Goal: Task Accomplishment & Management: Manage account settings

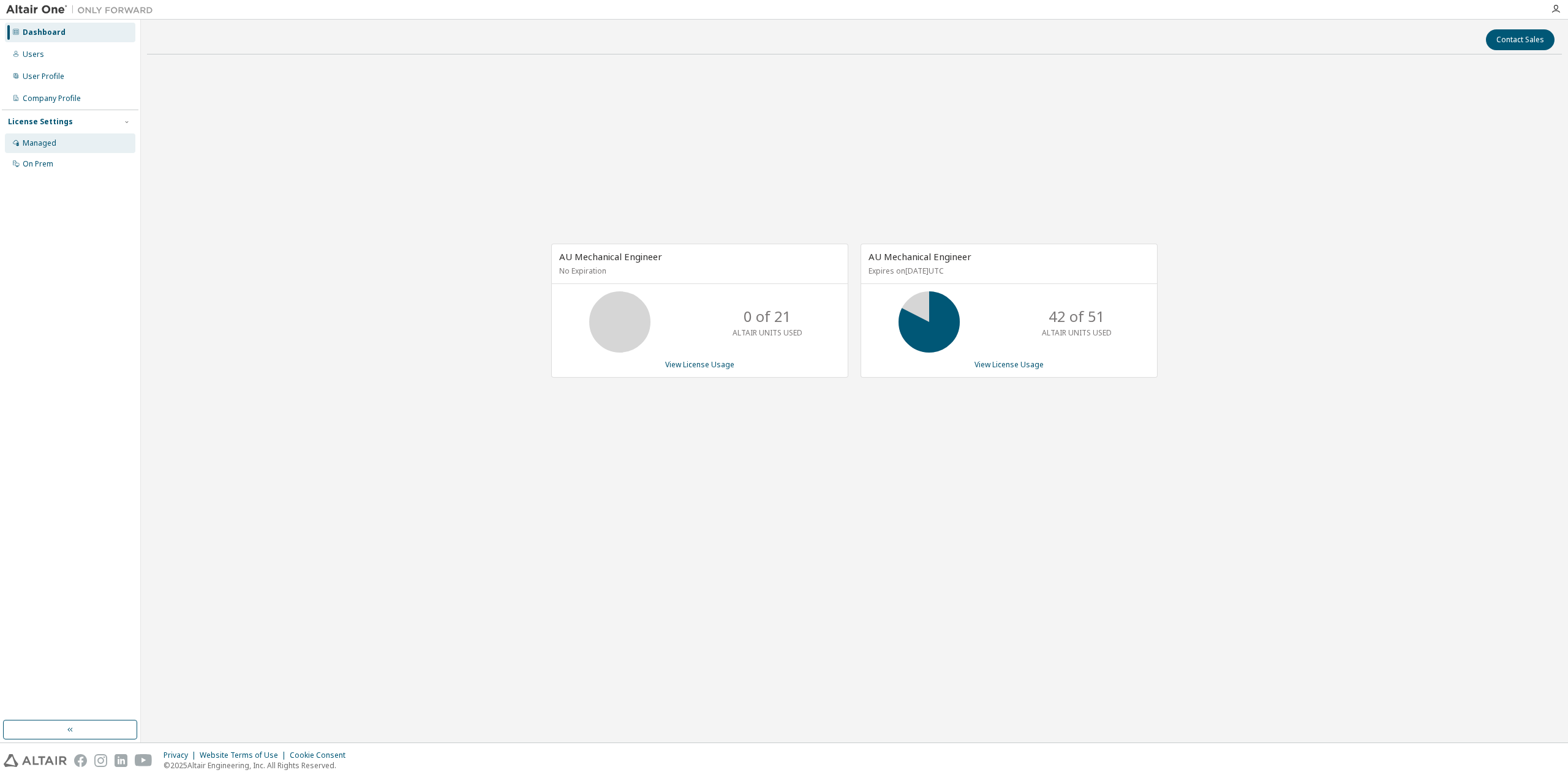
click at [60, 138] on div "Managed" at bounding box center [70, 143] width 130 height 20
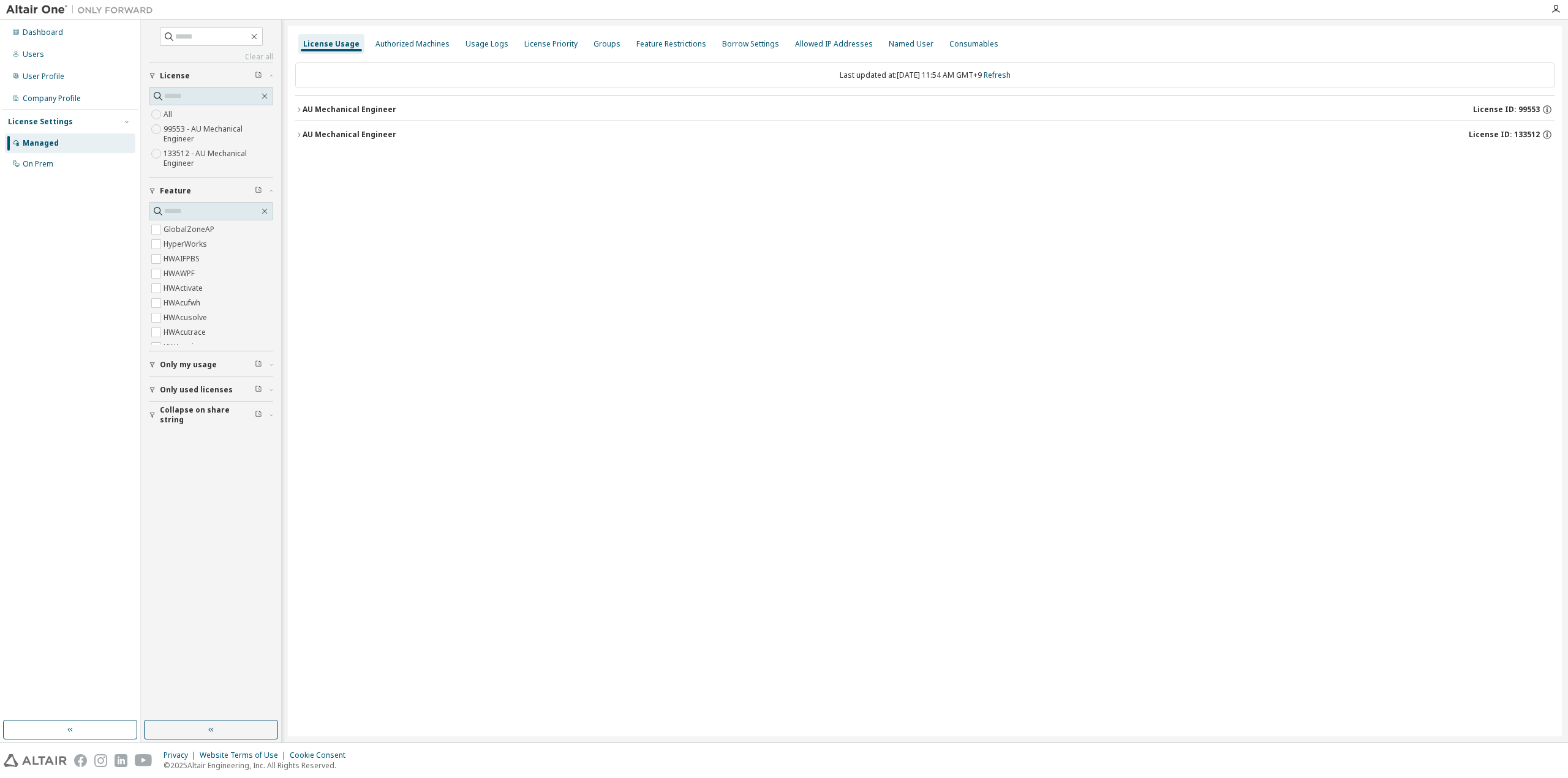
click at [308, 108] on div "AU Mechanical Engineer" at bounding box center [350, 110] width 94 height 10
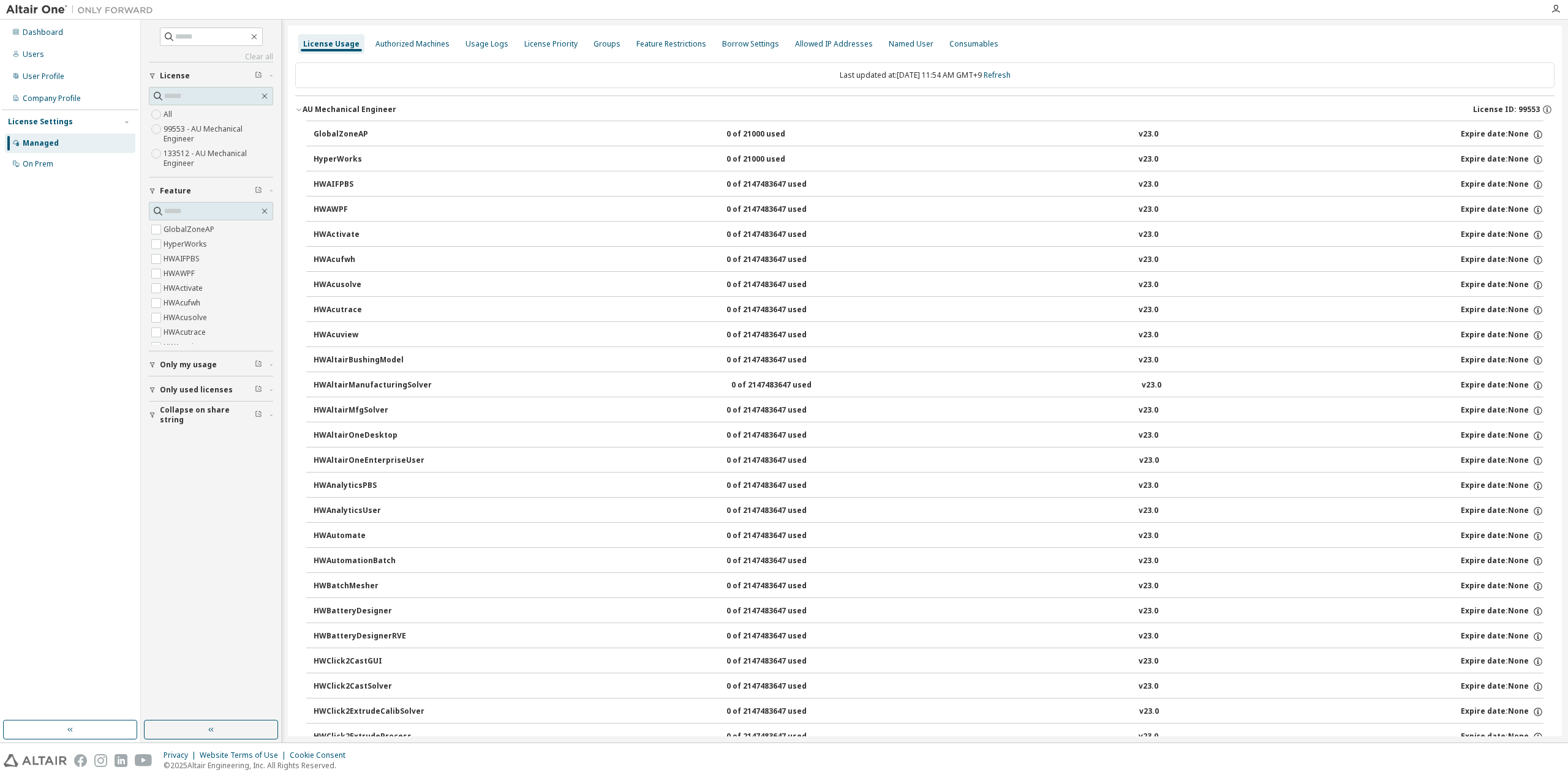
click at [304, 108] on div "AU Mechanical Engineer" at bounding box center [350, 110] width 94 height 10
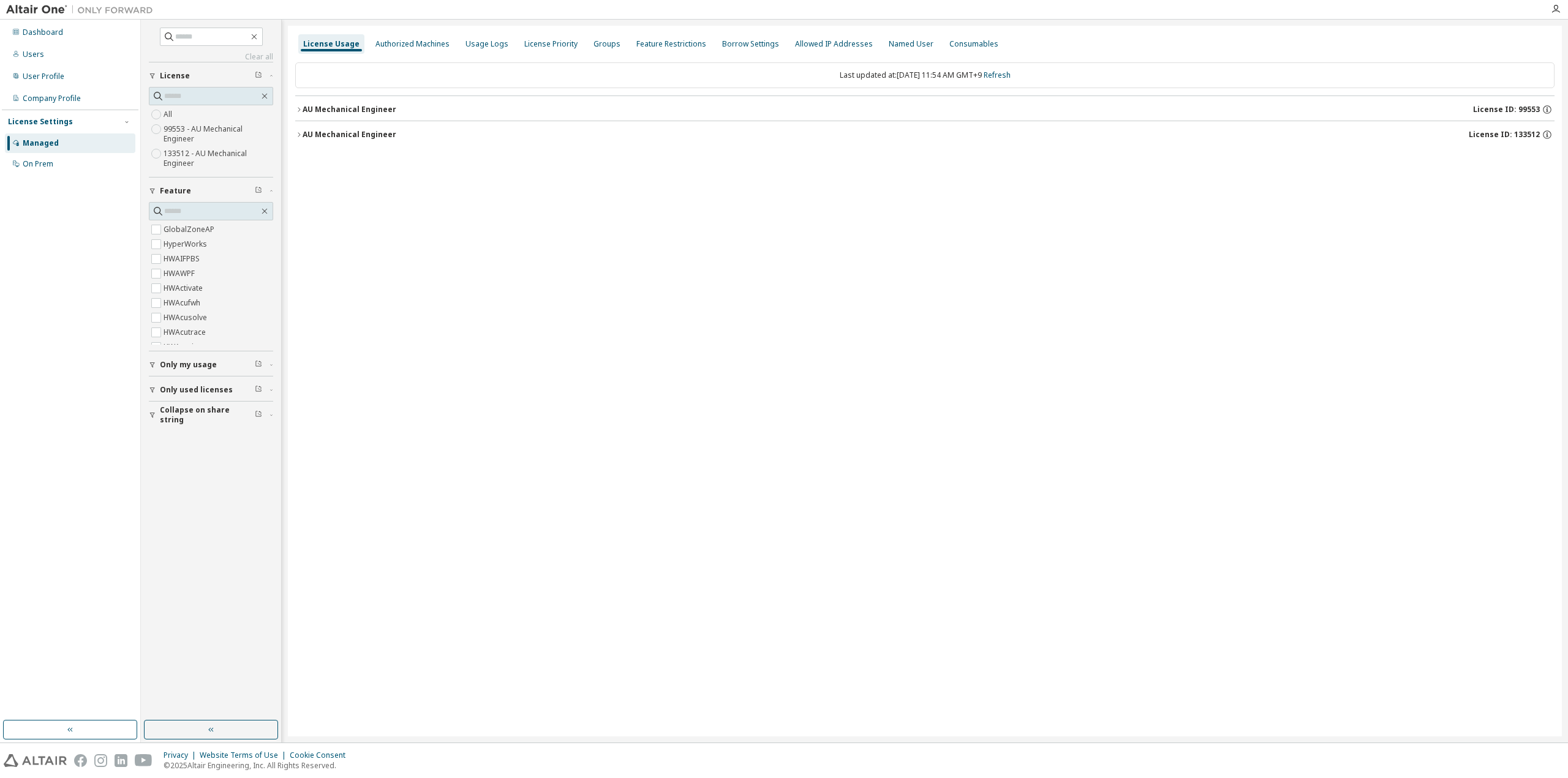
click at [301, 135] on icon "button" at bounding box center [298, 134] width 7 height 7
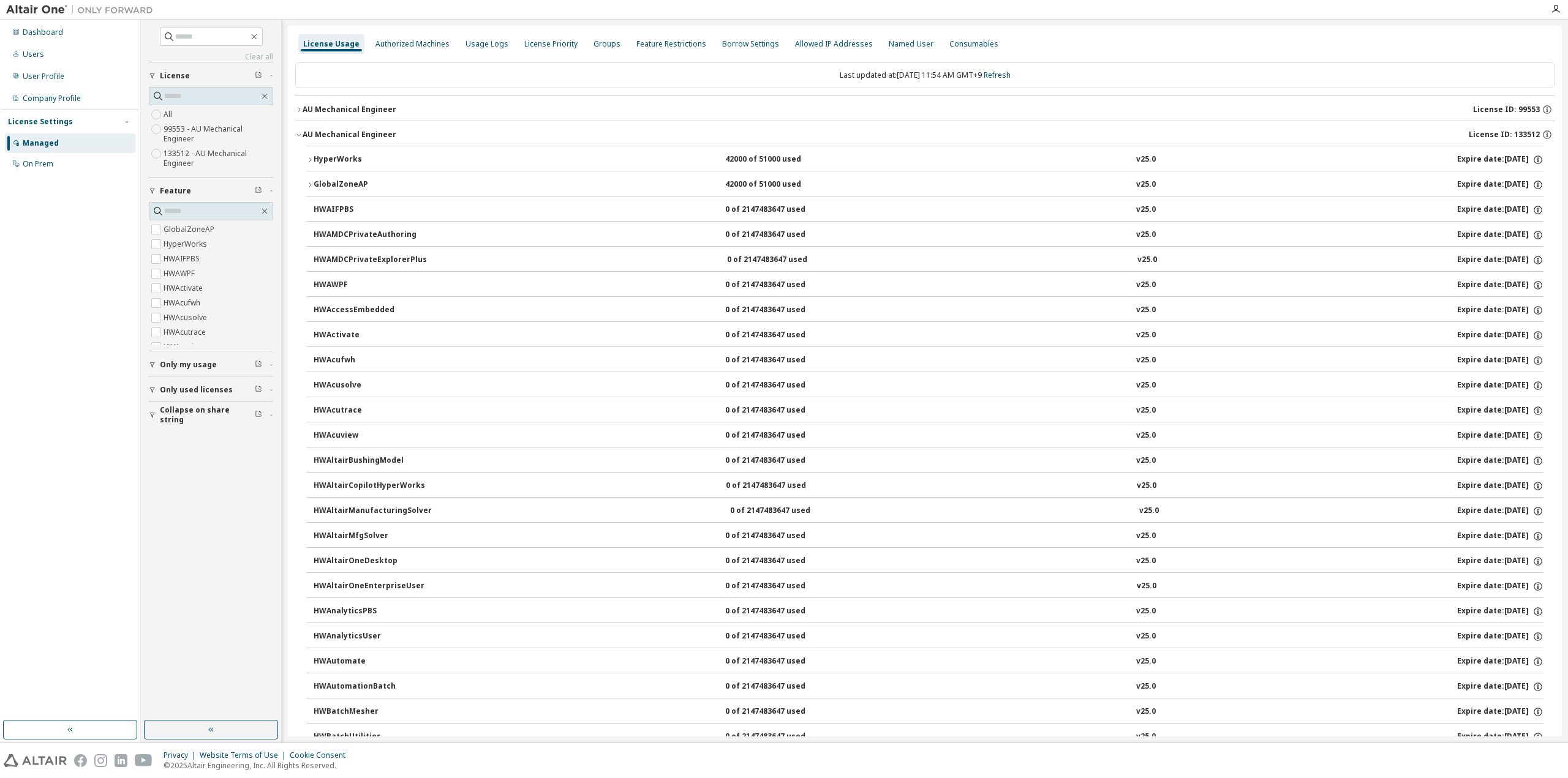
click at [310, 159] on icon "button" at bounding box center [309, 159] width 7 height 7
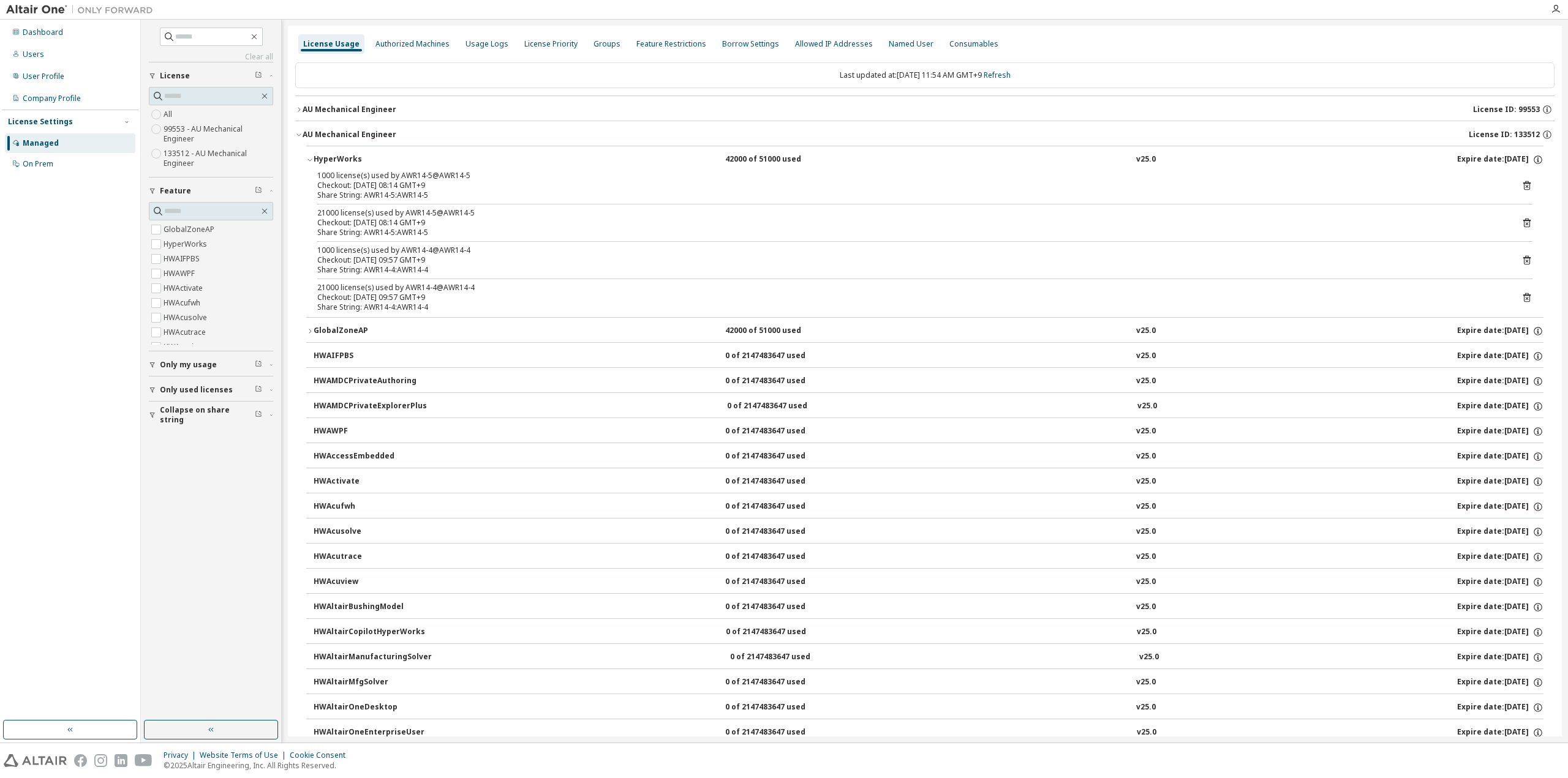
click at [455, 301] on div "Checkout: 2025-09-08 09:57 GMT+9" at bounding box center [910, 298] width 1186 height 10
click at [1525, 298] on icon at bounding box center [1526, 298] width 3 height 3
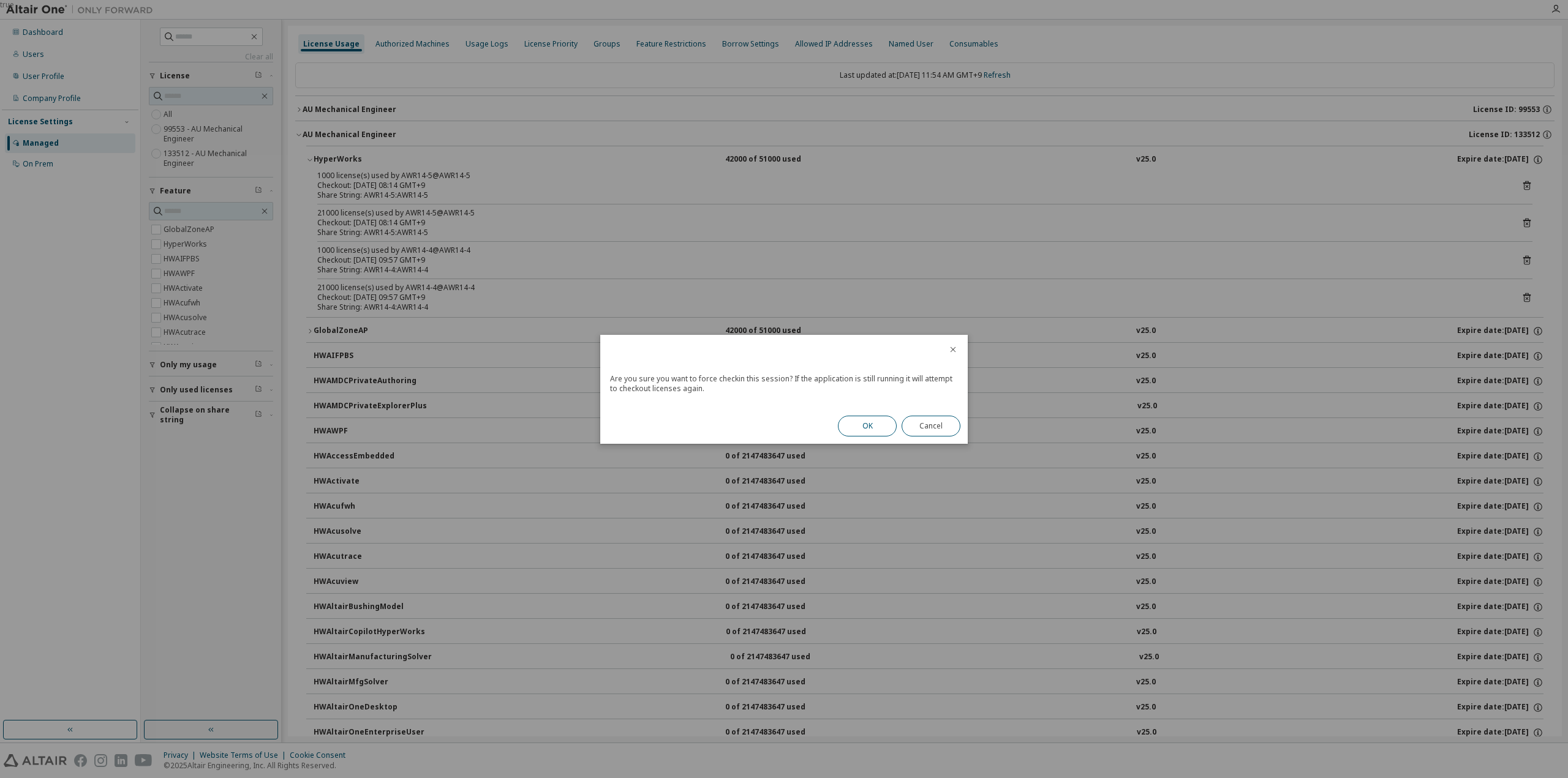
click at [852, 427] on button "OK" at bounding box center [867, 425] width 59 height 21
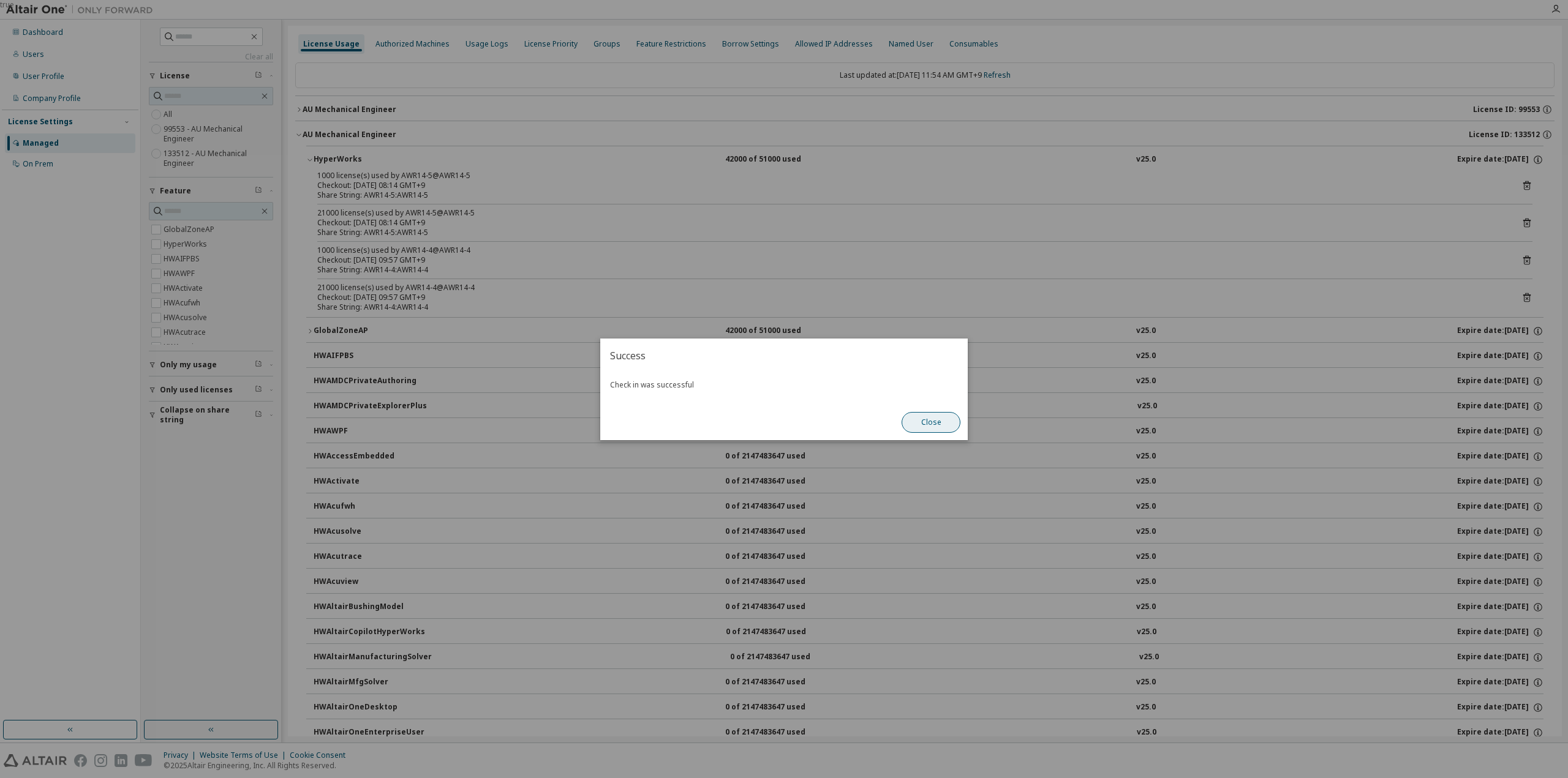
click at [925, 418] on button "Close" at bounding box center [931, 422] width 59 height 21
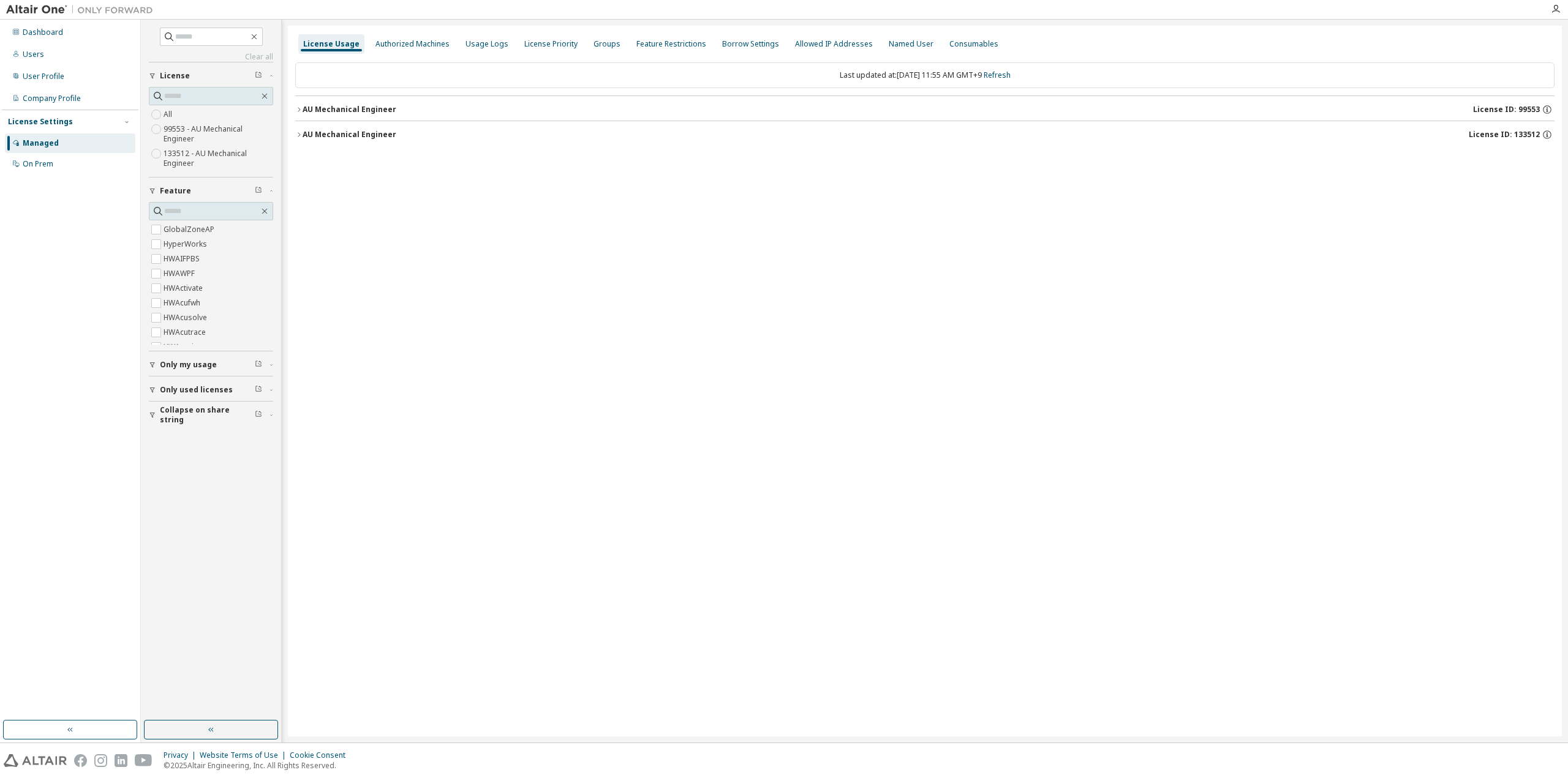
click at [299, 138] on icon "button" at bounding box center [298, 134] width 7 height 7
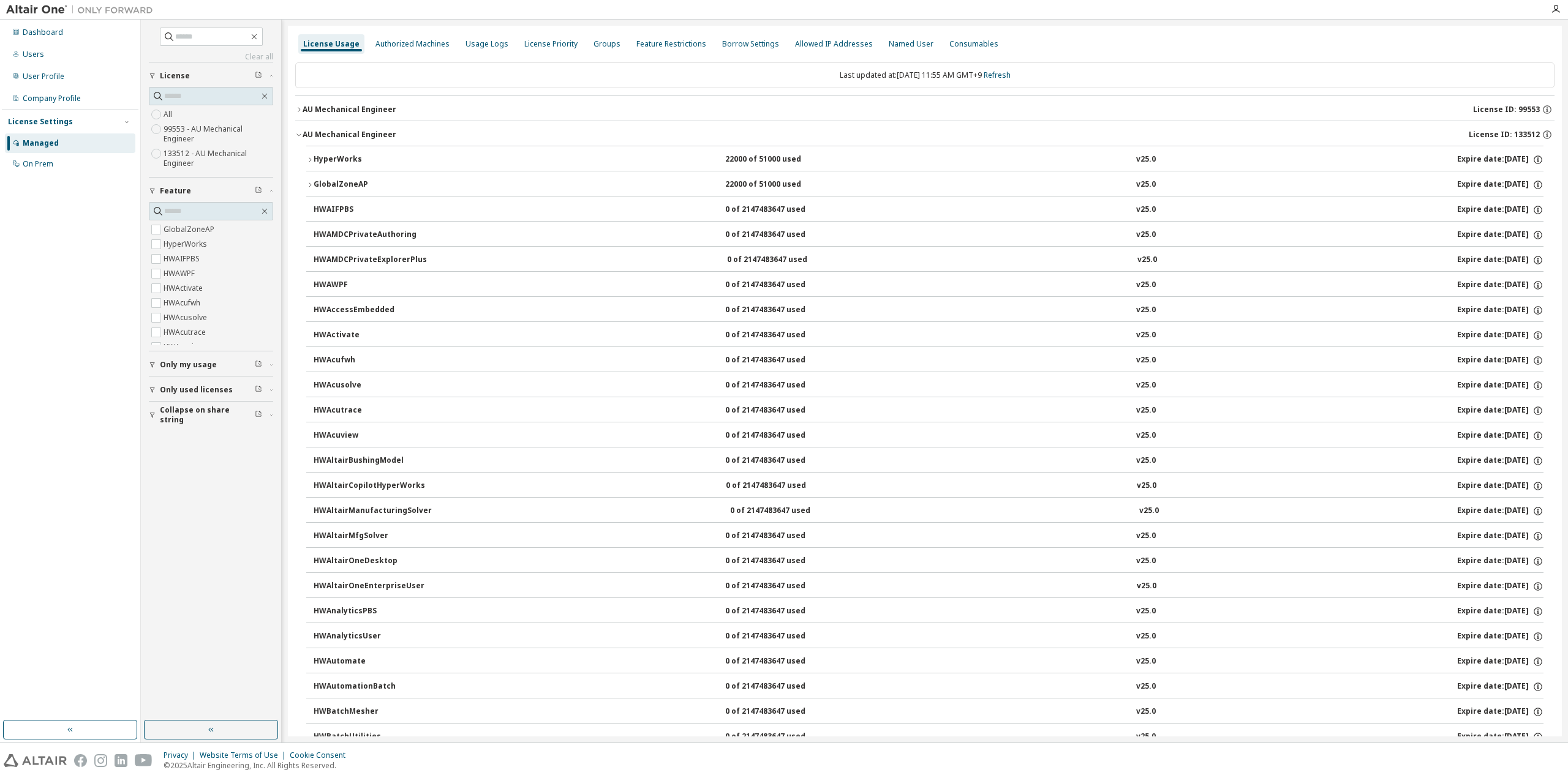
click at [306, 180] on button "GlobalZoneAP 22000 of 51000 used v25.0 Expire date: 2038-01-01" at bounding box center [924, 184] width 1237 height 26
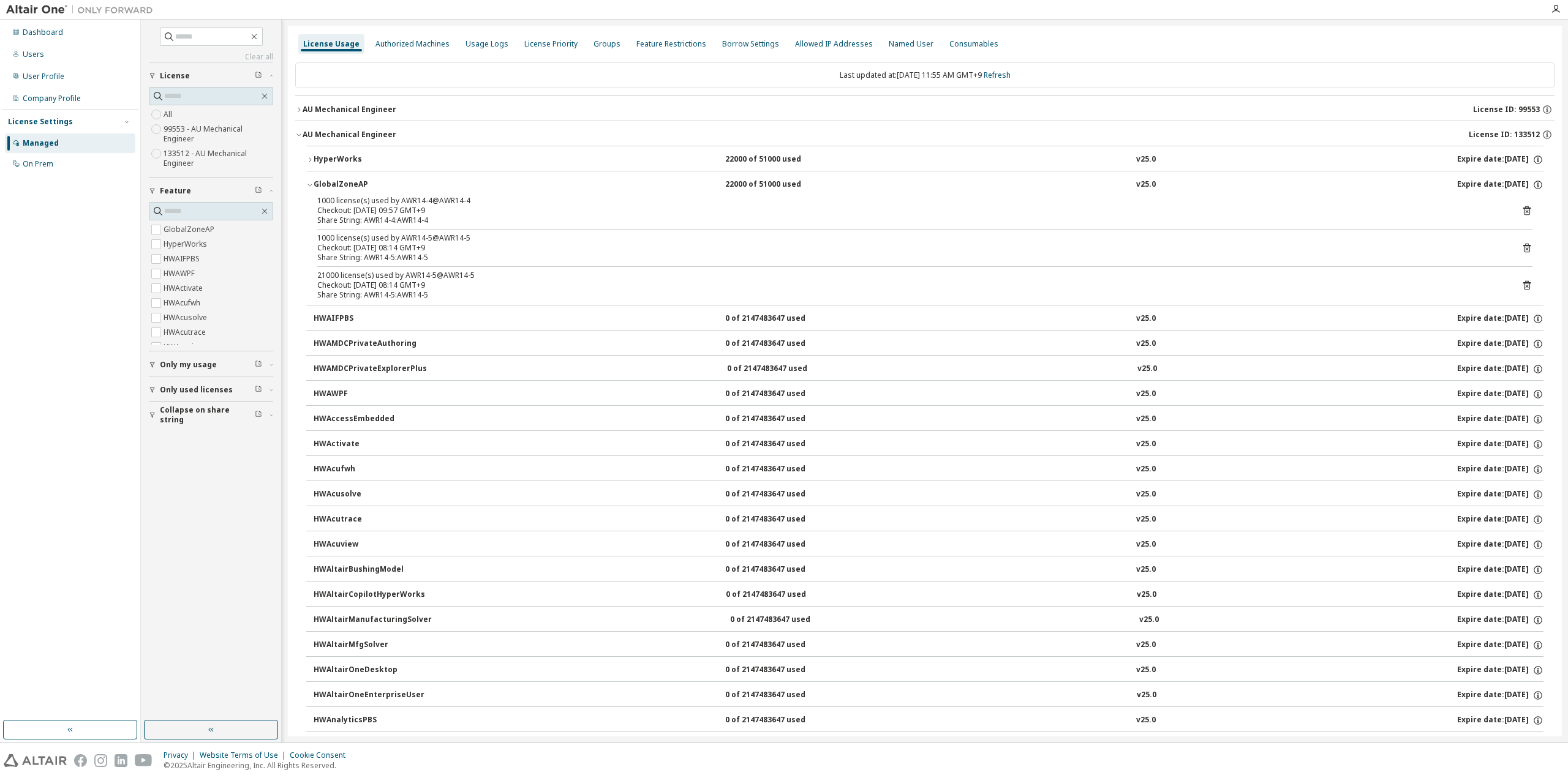
click at [1525, 211] on icon at bounding box center [1526, 210] width 11 height 11
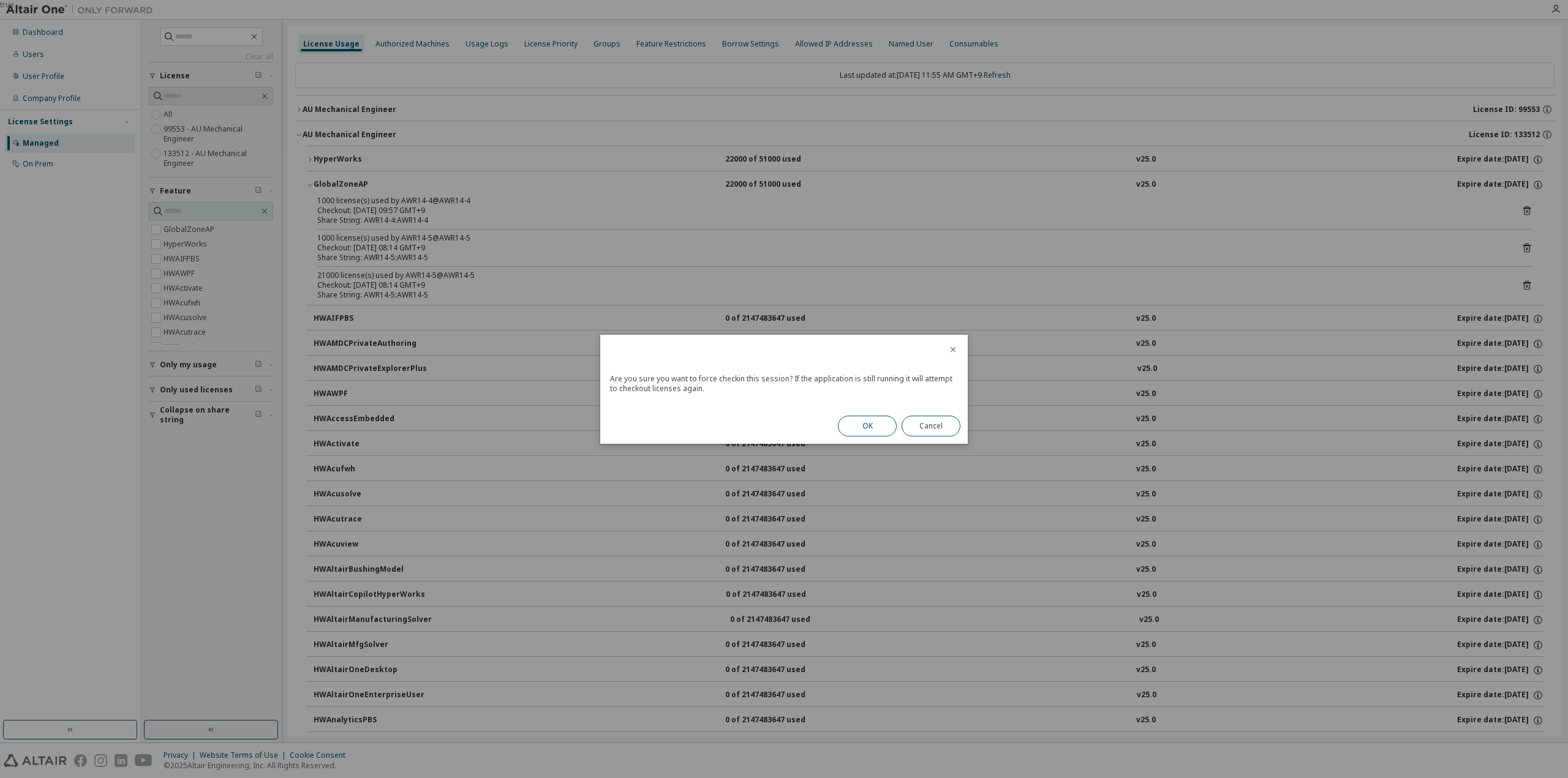
click at [847, 428] on button "OK" at bounding box center [867, 425] width 59 height 21
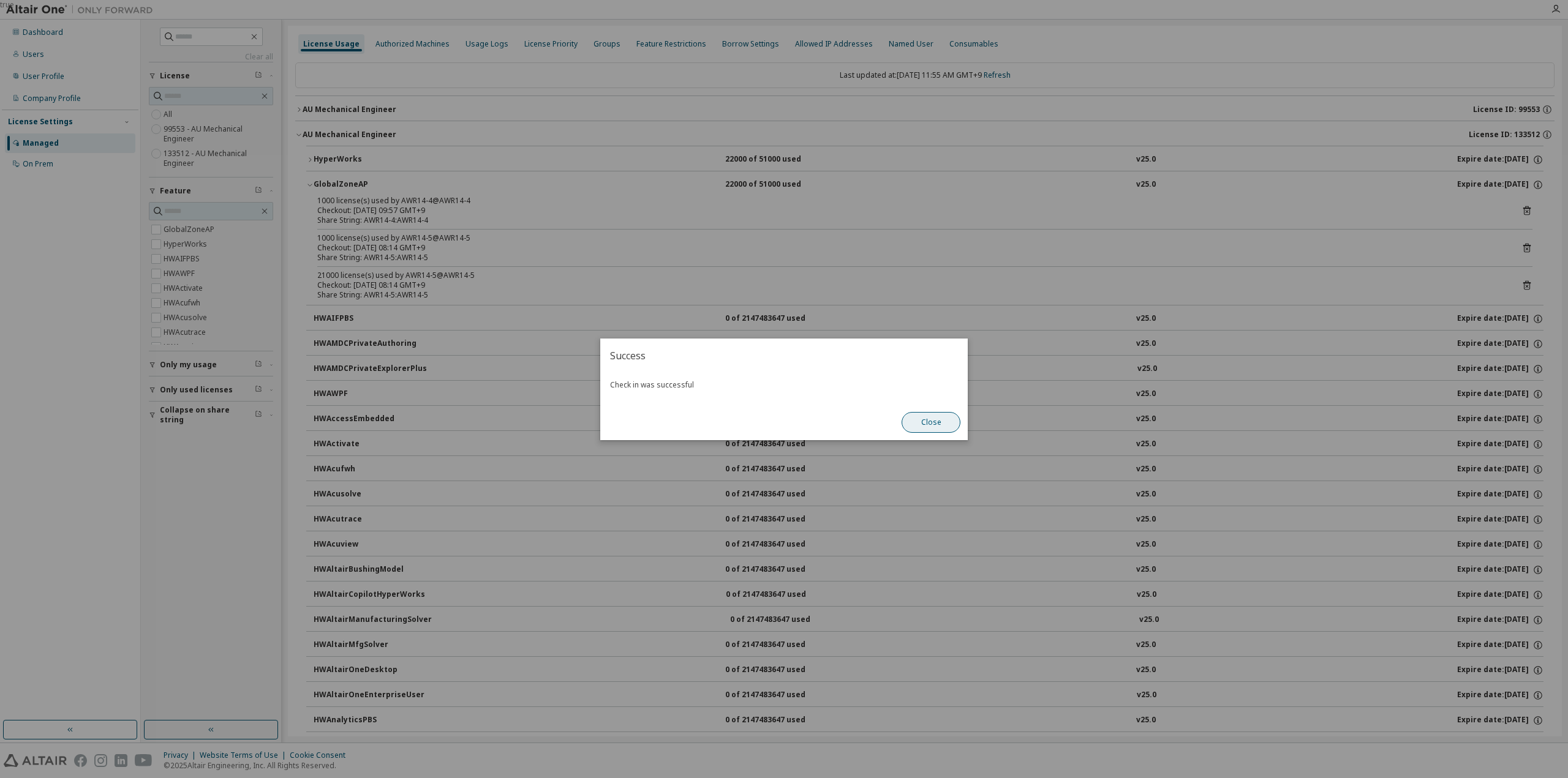
click at [918, 421] on button "Close" at bounding box center [931, 422] width 59 height 21
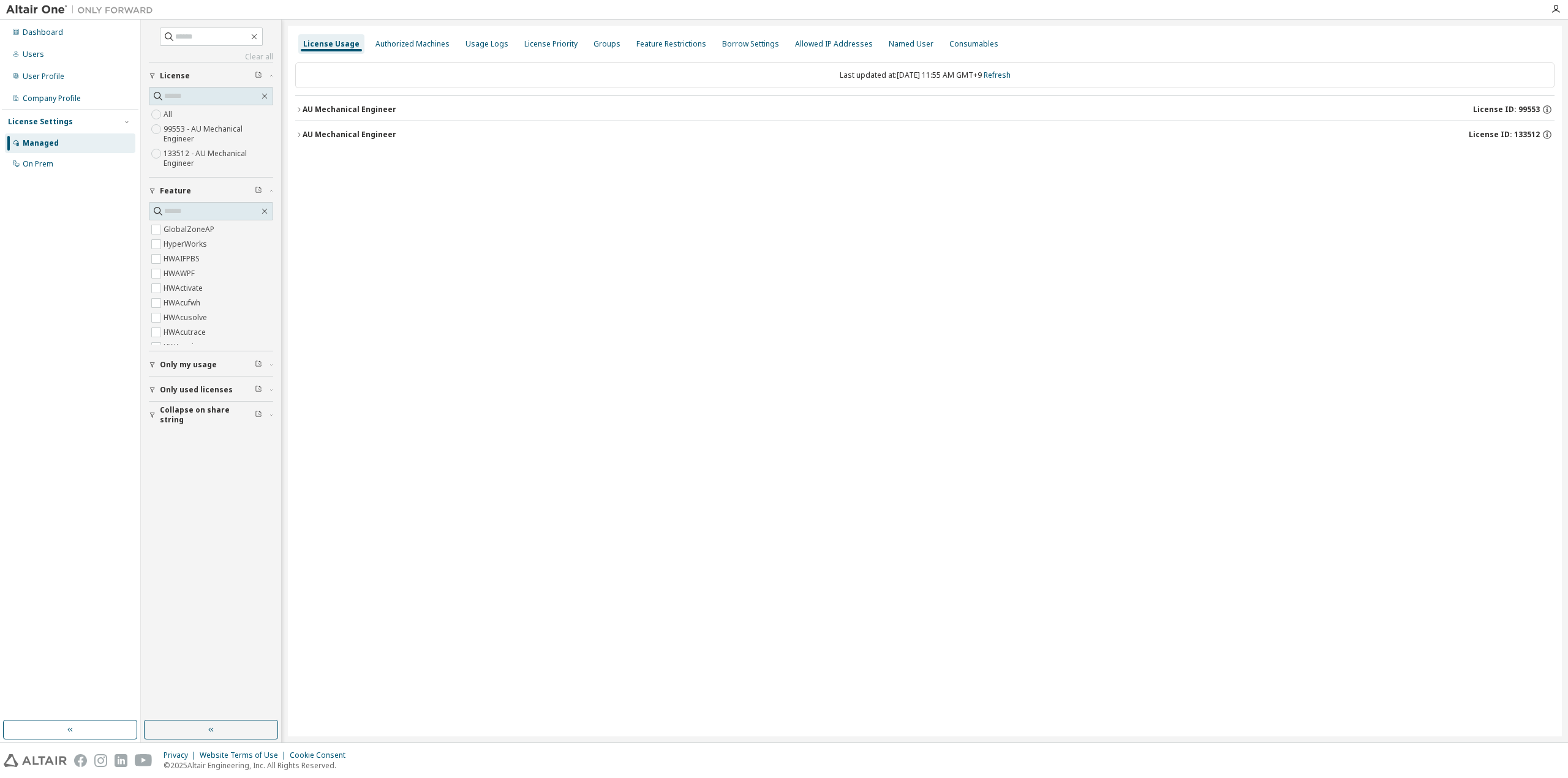
click at [300, 141] on button "AU Mechanical Engineer License ID: 133512" at bounding box center [924, 134] width 1259 height 26
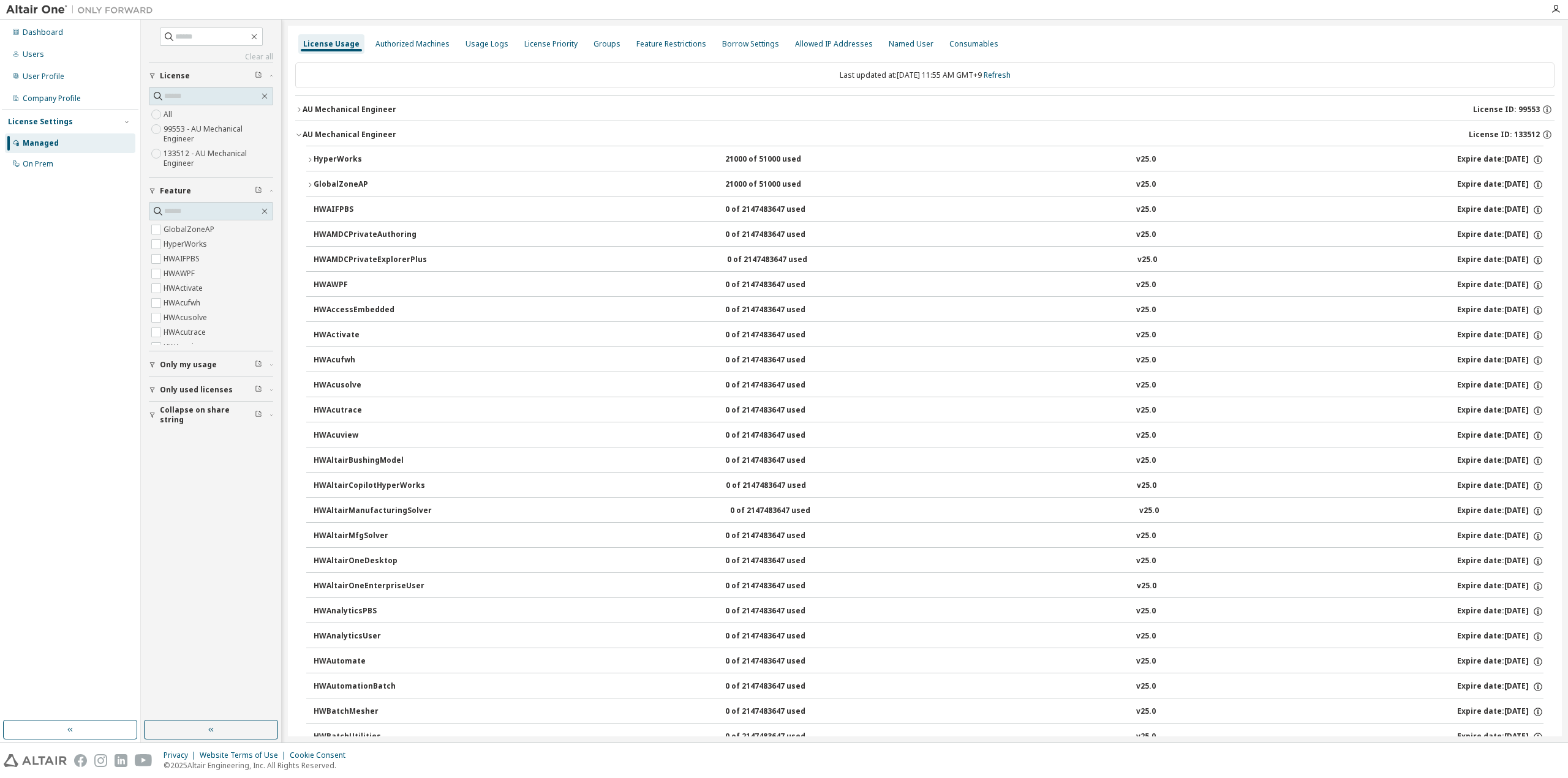
click at [315, 164] on div "HyperWorks" at bounding box center [368, 159] width 110 height 11
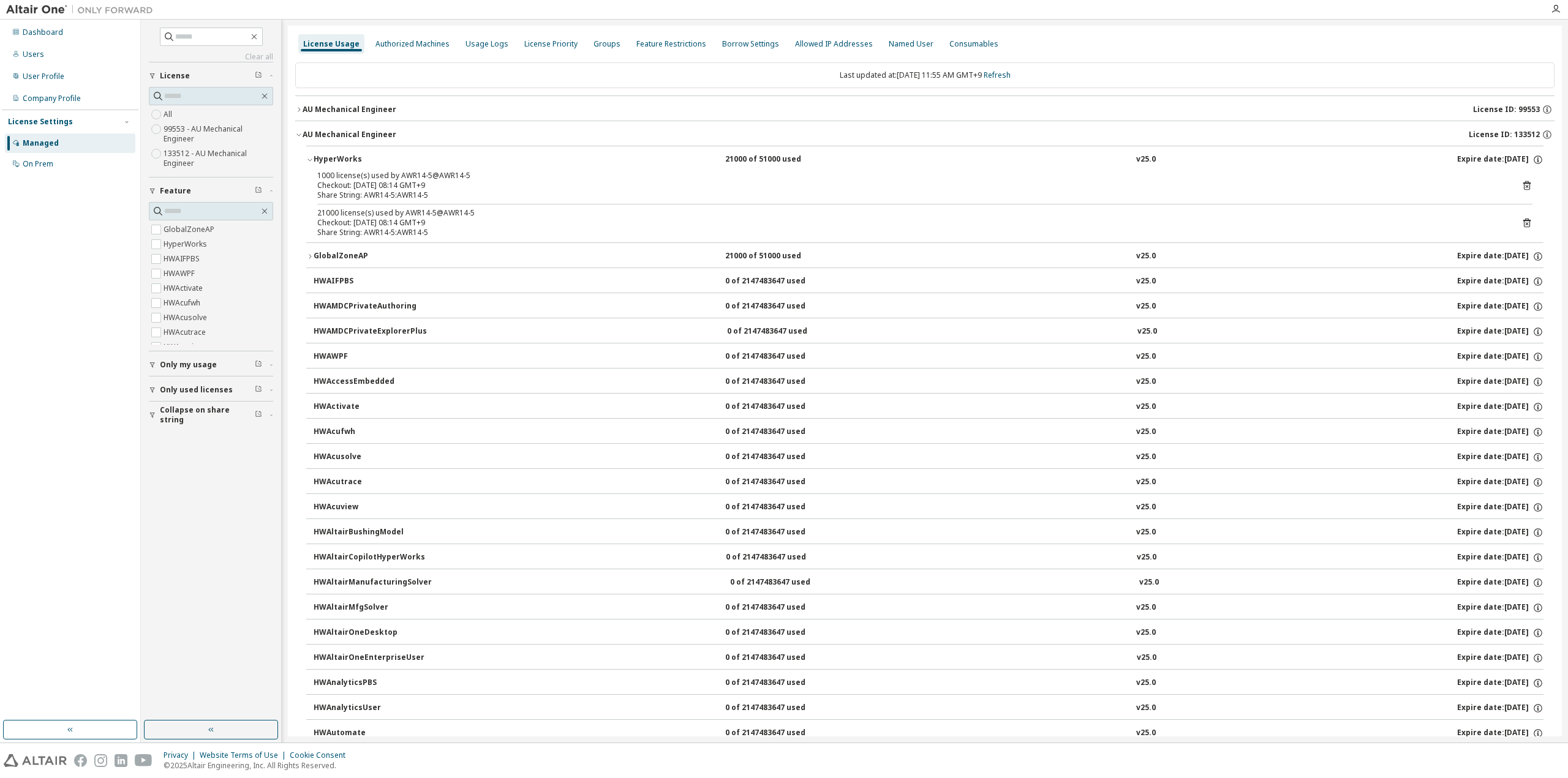
click at [315, 164] on div "HyperWorks" at bounding box center [368, 159] width 110 height 11
